Goal: Information Seeking & Learning: Check status

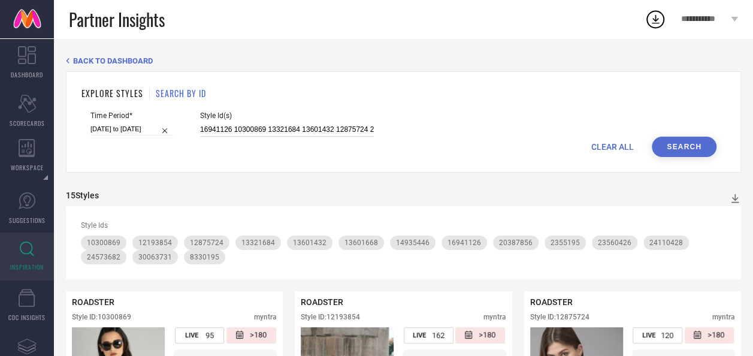
click at [328, 130] on input "16941126 10300869 13321684 13601432 12875724 20387856 12193854 2355195 23560426…" at bounding box center [287, 130] width 174 height 14
paste input "0300869 16961920 13601688 11296054 12193142 13601432 13127084 12193652 12193854…"
type input "10300869 16961920 13601688 11296054 12193142 13601432 13127084 12193652 1219385…"
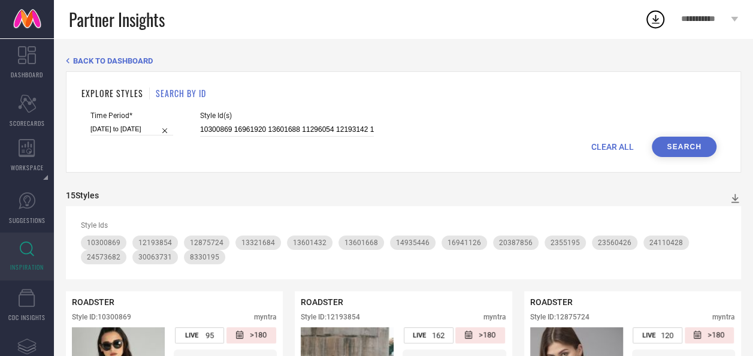
click at [664, 147] on button "Search" at bounding box center [684, 147] width 65 height 20
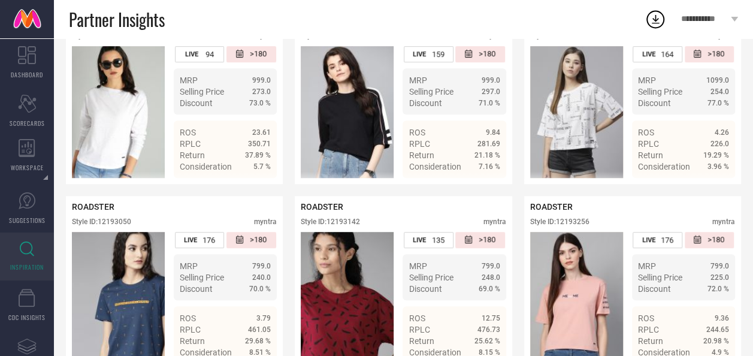
scroll to position [282, 0]
